Goal: Navigation & Orientation: Find specific page/section

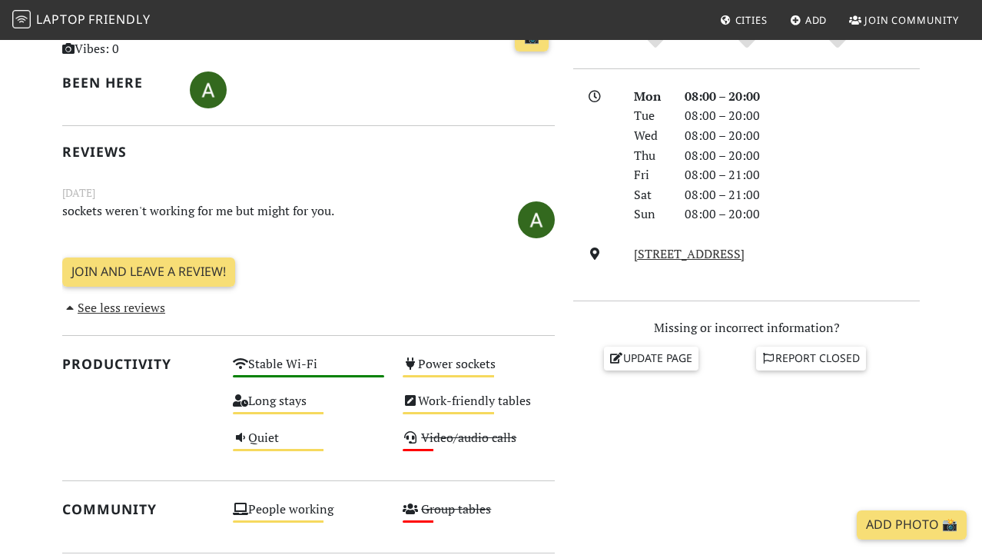
scroll to position [393, 0]
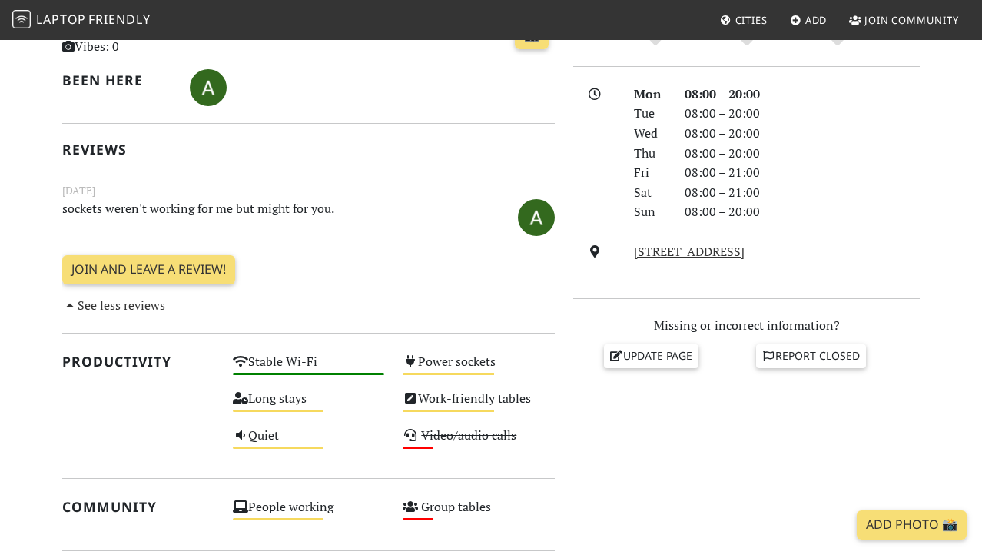
click at [735, 18] on span "Cities" at bounding box center [751, 20] width 32 height 14
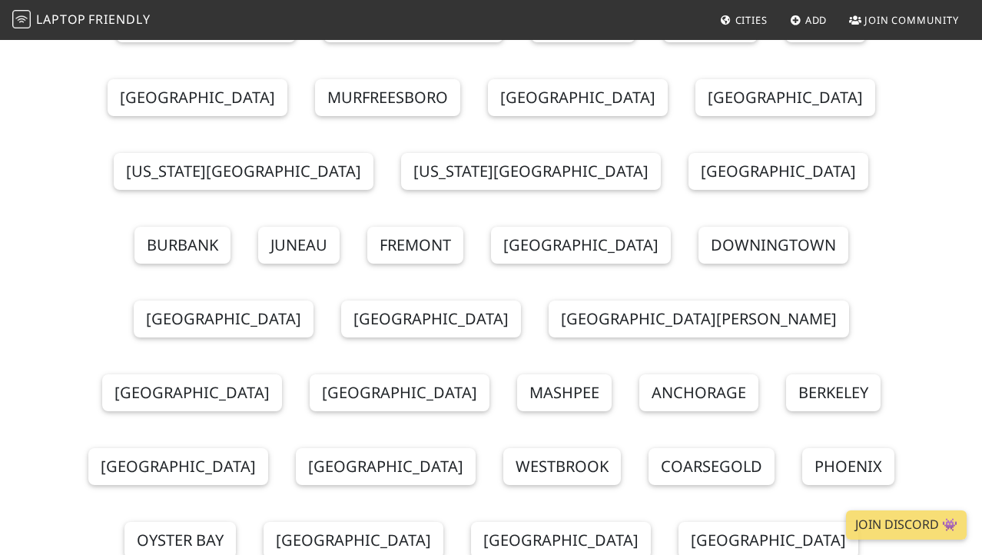
scroll to position [598, 0]
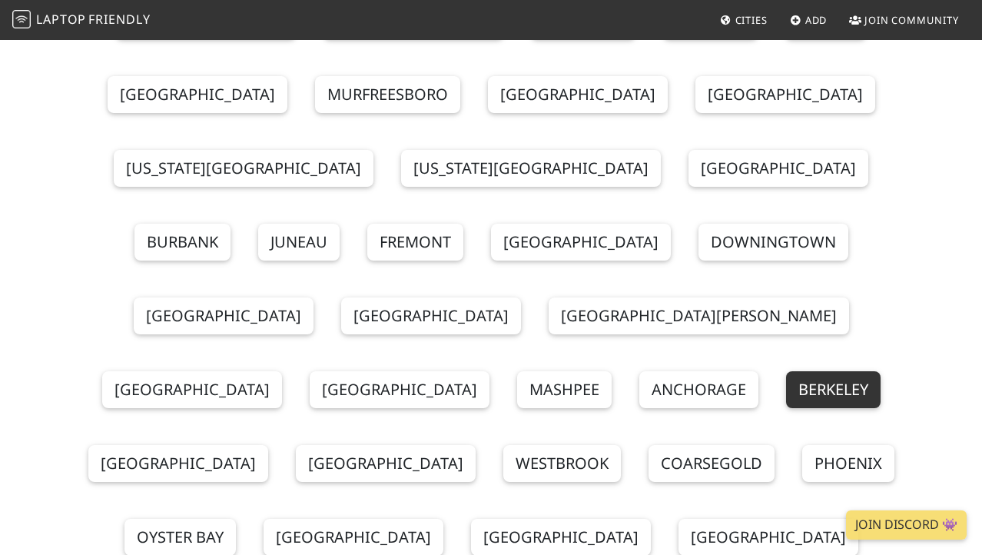
click at [786, 371] on link "Berkeley" at bounding box center [833, 389] width 94 height 37
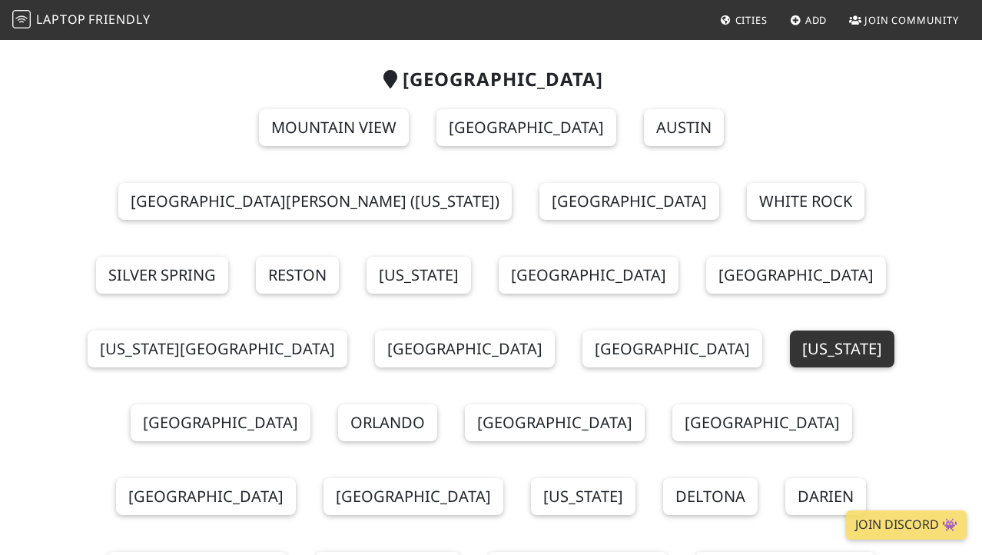
scroll to position [127, 0]
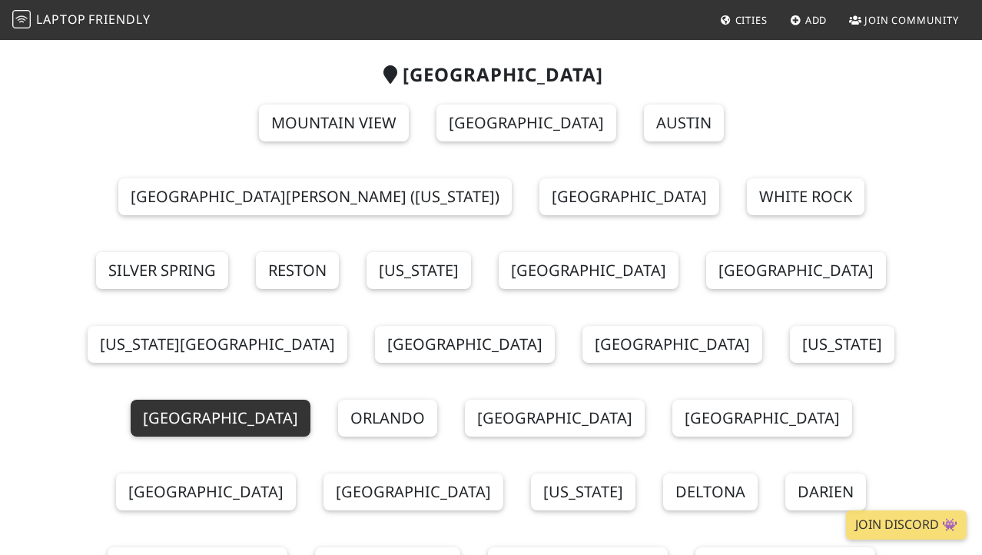
click at [310, 399] on link "San Francisco" at bounding box center [221, 417] width 180 height 37
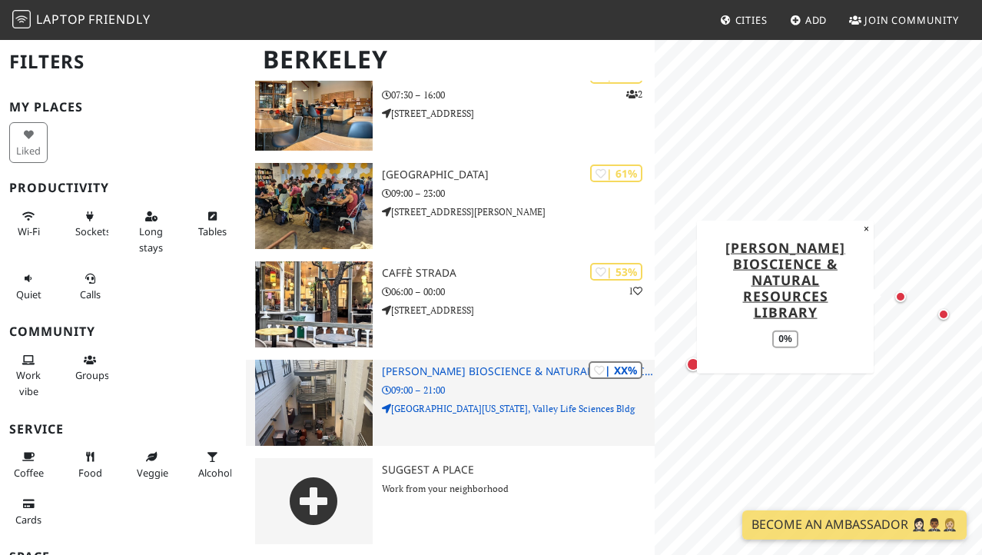
scroll to position [154, 0]
click at [468, 366] on h3 "[PERSON_NAME] Bioscience & Natural Resources Library" at bounding box center [518, 372] width 273 height 13
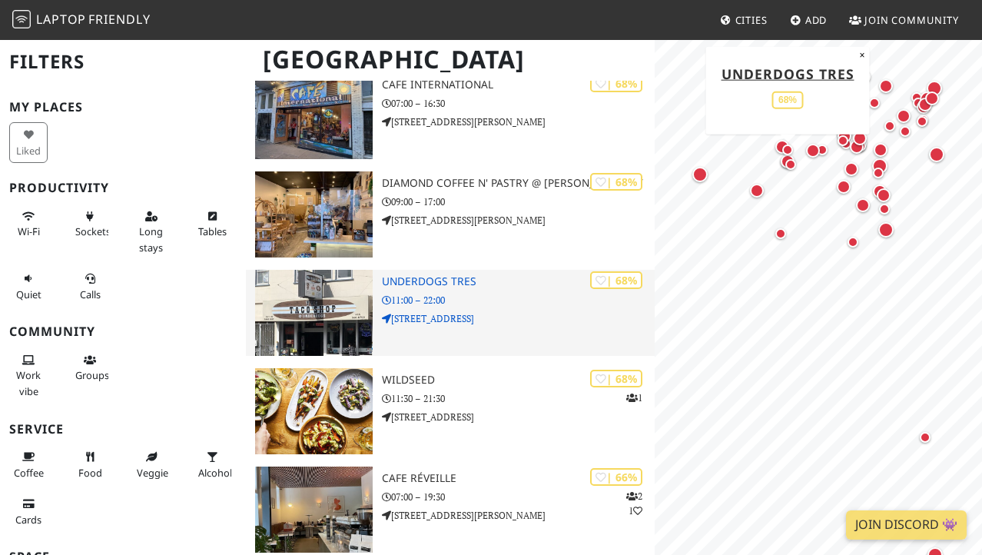
scroll to position [2113, 0]
